Goal: Find specific page/section: Find specific page/section

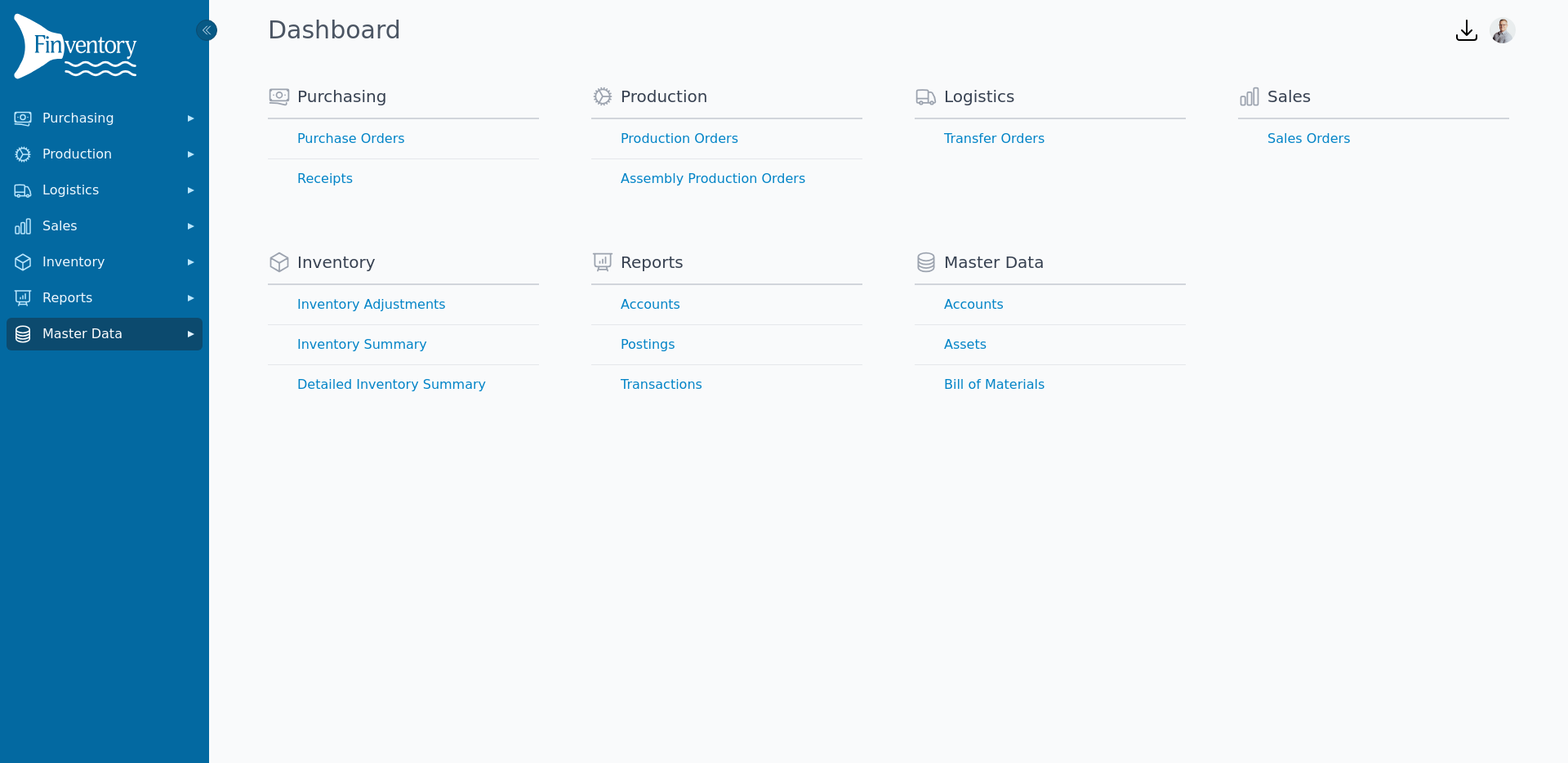
click at [87, 334] on span "Master Data" at bounding box center [108, 334] width 131 height 20
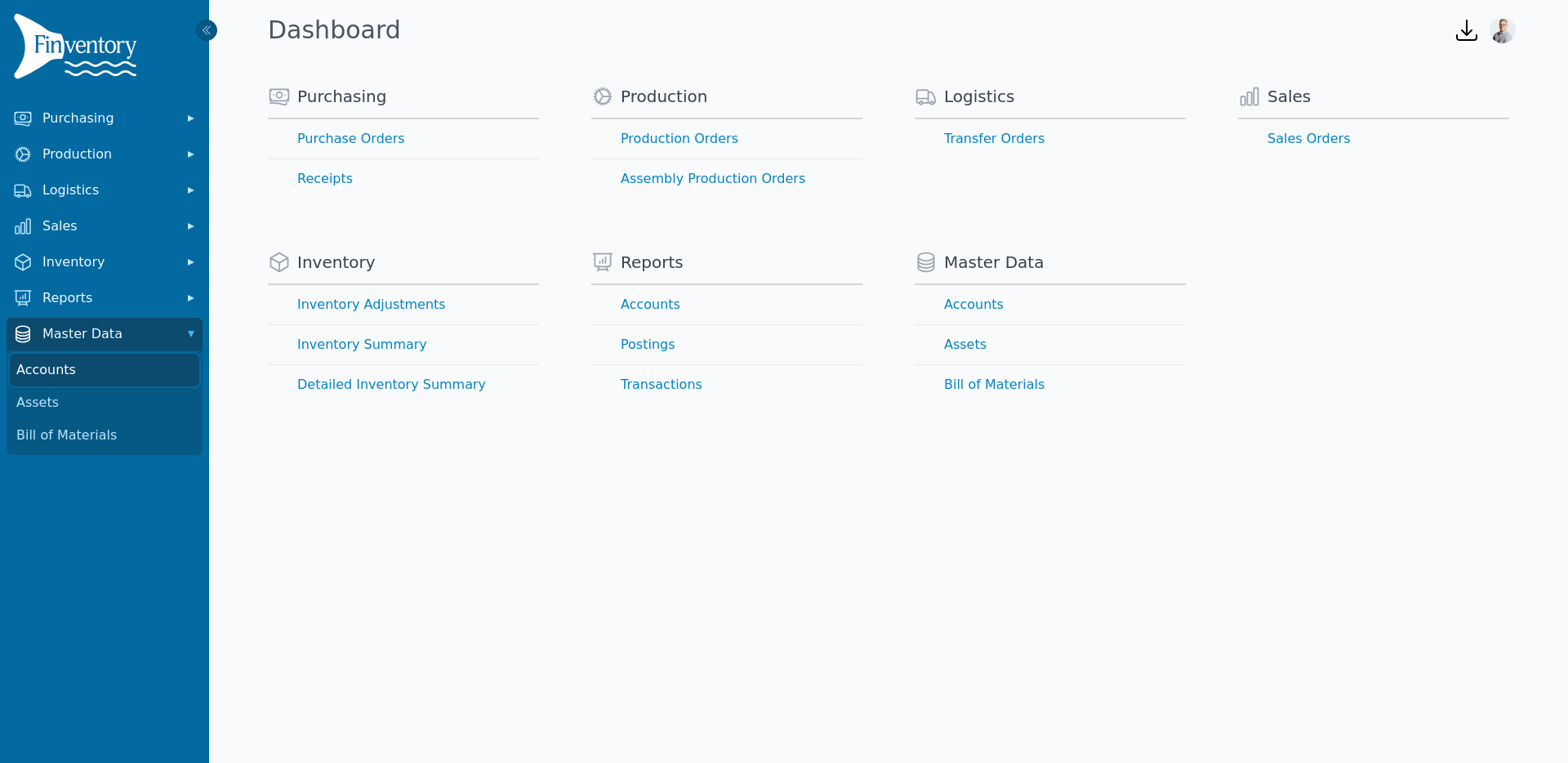
click at [73, 367] on link "Accounts" at bounding box center [104, 370] width 189 height 33
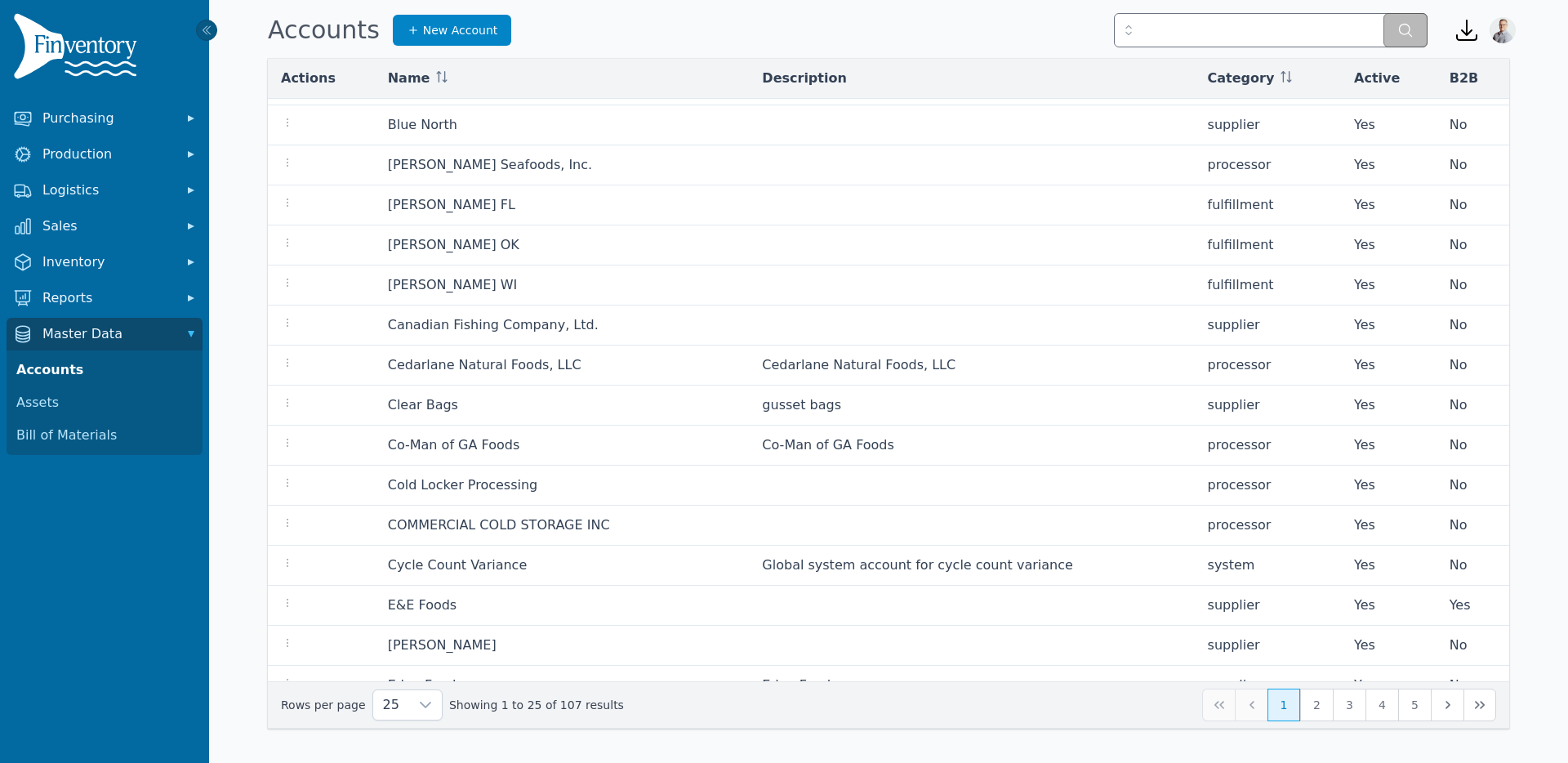
scroll to position [419, 0]
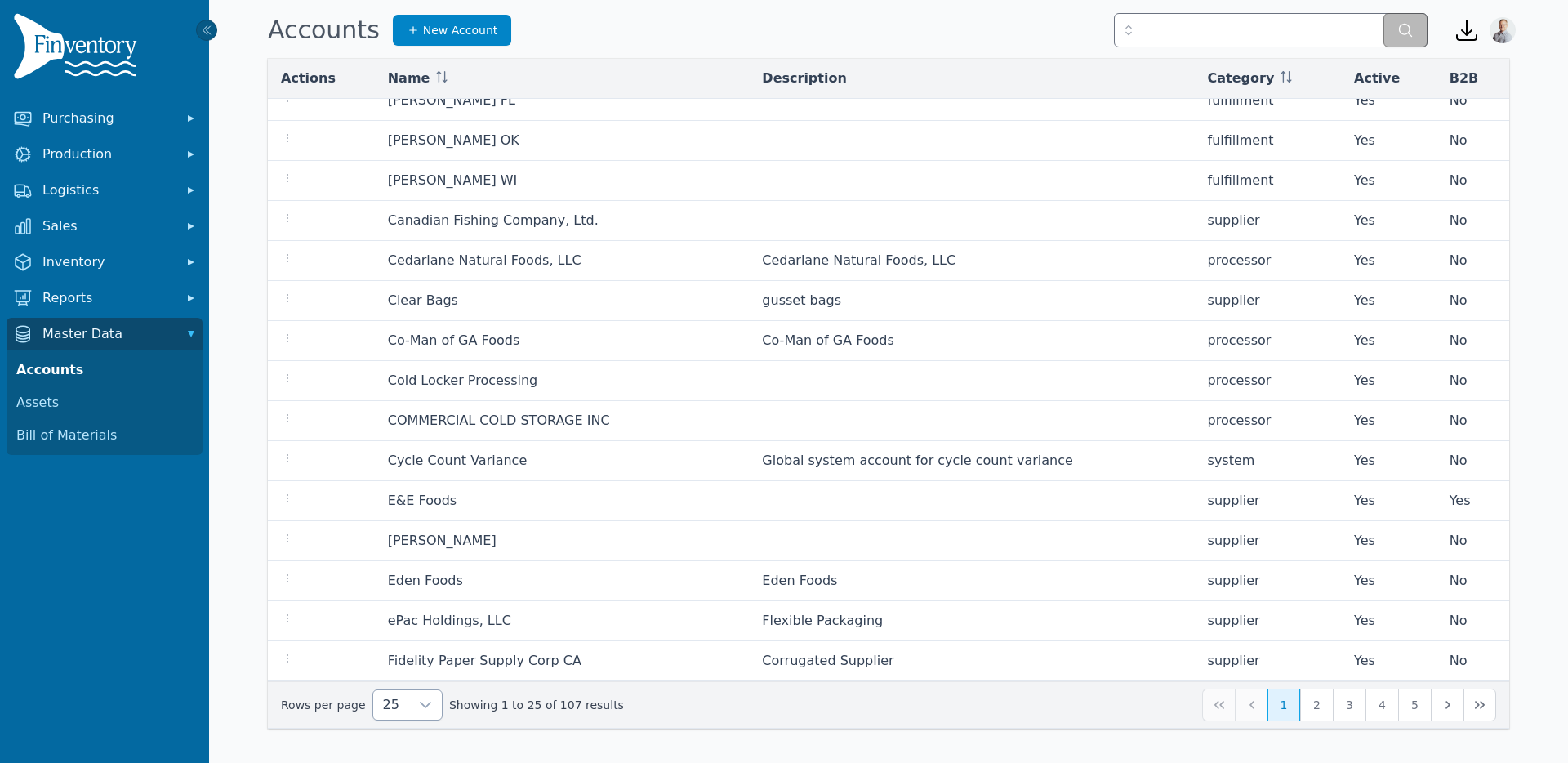
click at [419, 706] on icon at bounding box center [425, 705] width 13 height 13
click at [383, 660] on span "250" at bounding box center [393, 667] width 26 height 20
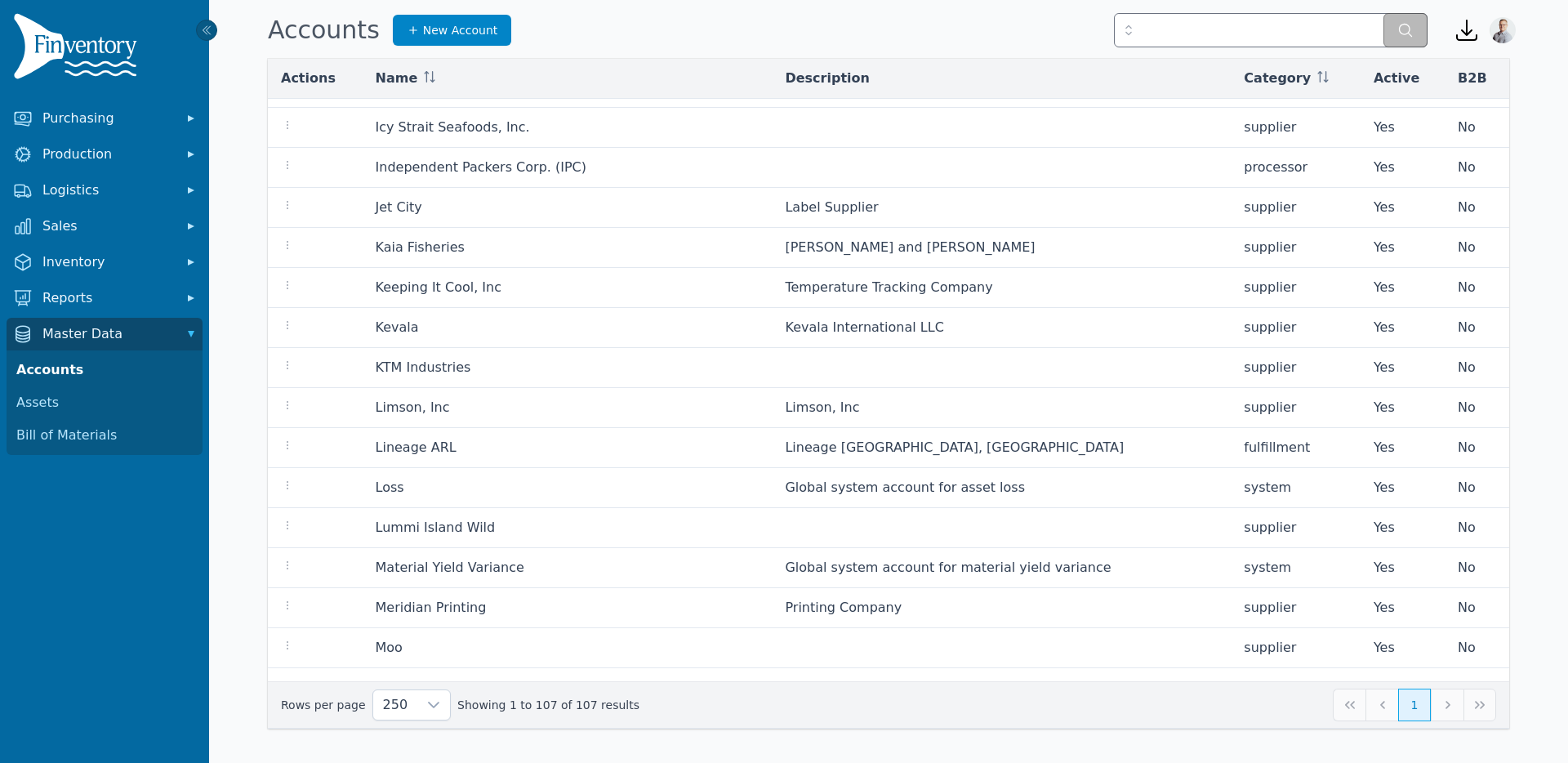
scroll to position [1595, 0]
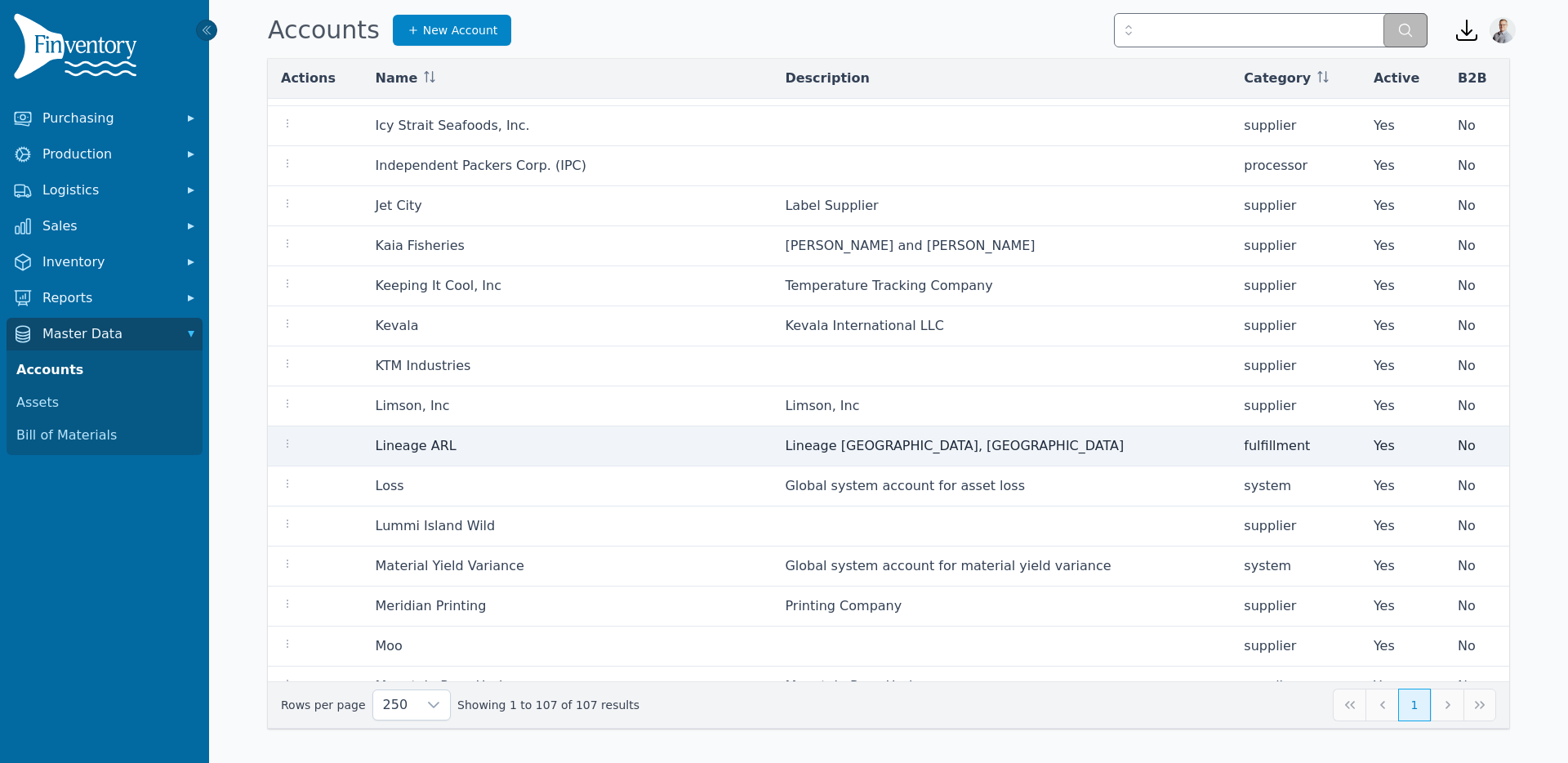
click at [797, 430] on td "Lineage [GEOGRAPHIC_DATA], [GEOGRAPHIC_DATA]" at bounding box center [1001, 446] width 459 height 40
click at [354, 455] on td at bounding box center [315, 446] width 95 height 40
click at [388, 450] on link "Lineage ARL" at bounding box center [416, 445] width 80 height 15
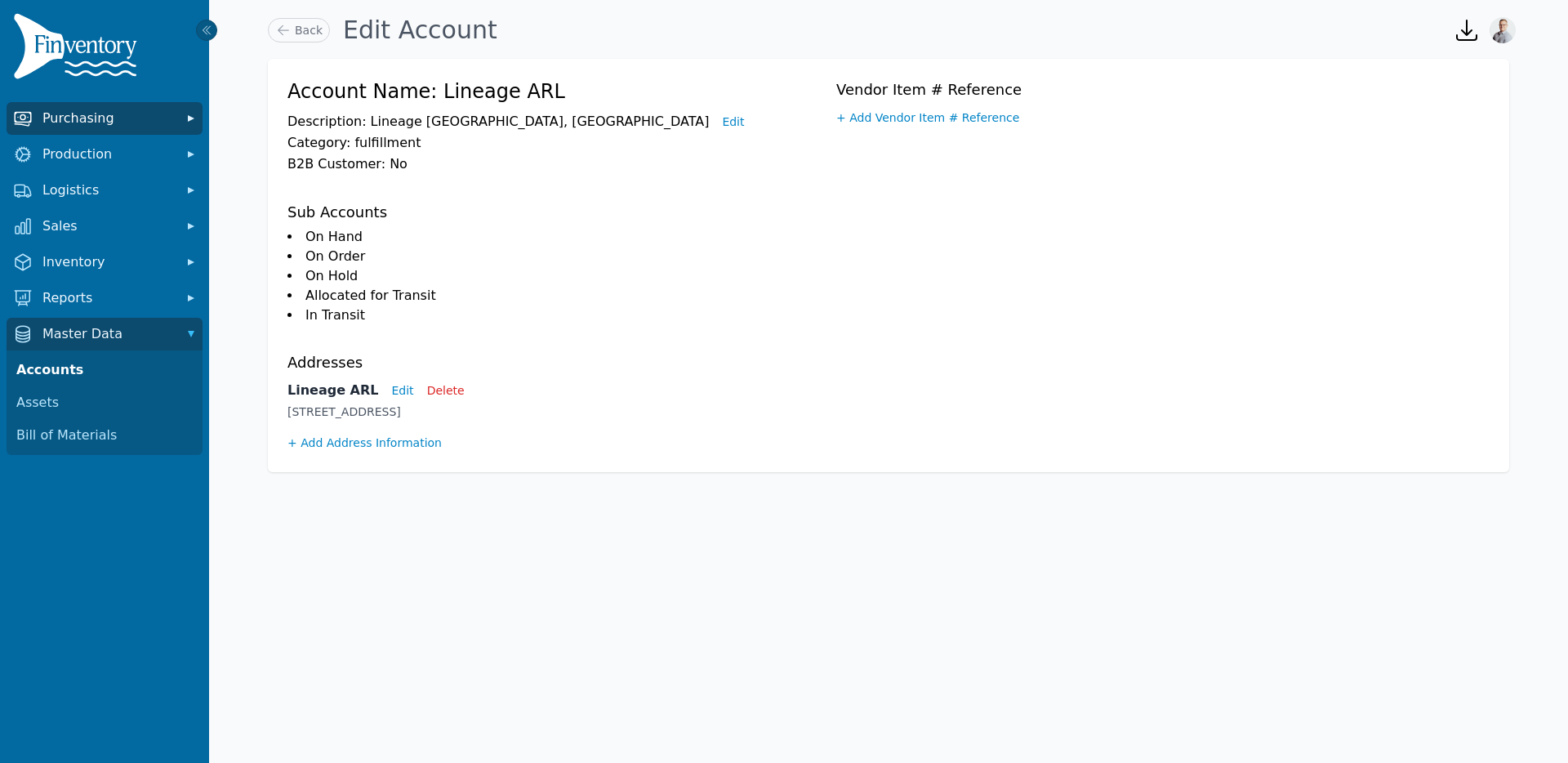
click at [104, 102] on button "Purchasing" at bounding box center [104, 118] width 196 height 33
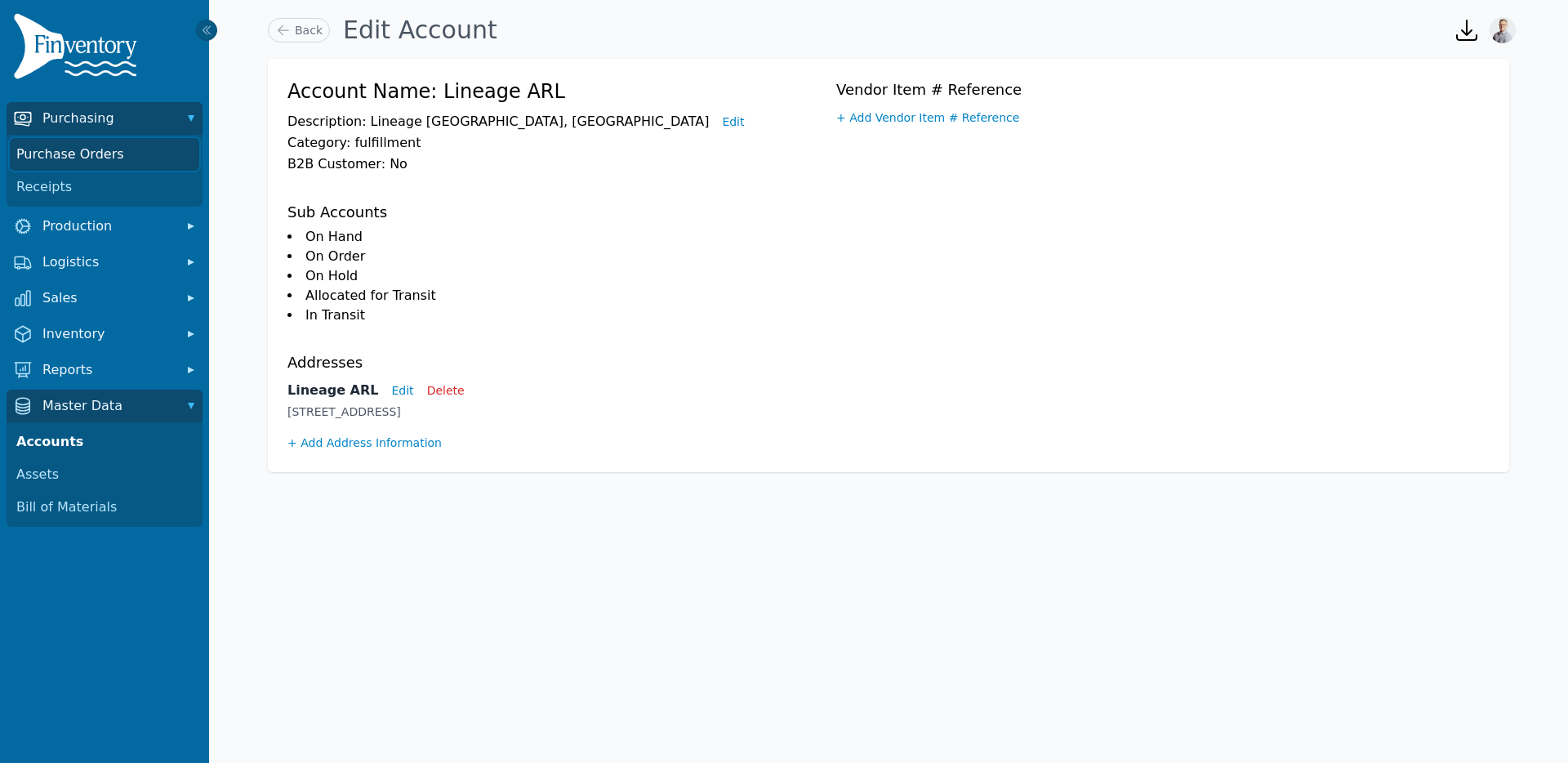
click at [102, 150] on link "Purchase Orders" at bounding box center [104, 154] width 189 height 33
